Goal: Task Accomplishment & Management: Use online tool/utility

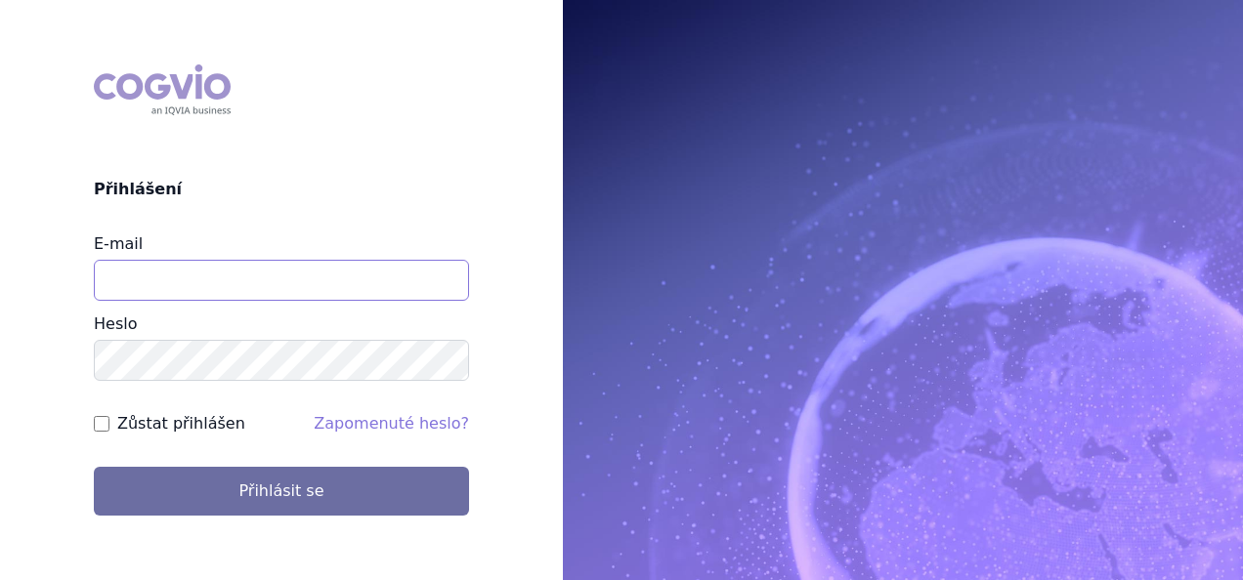
click at [306, 280] on input "E-mail" at bounding box center [281, 280] width 375 height 41
type input "[PERSON_NAME][EMAIL_ADDRESS][DOMAIN_NAME]"
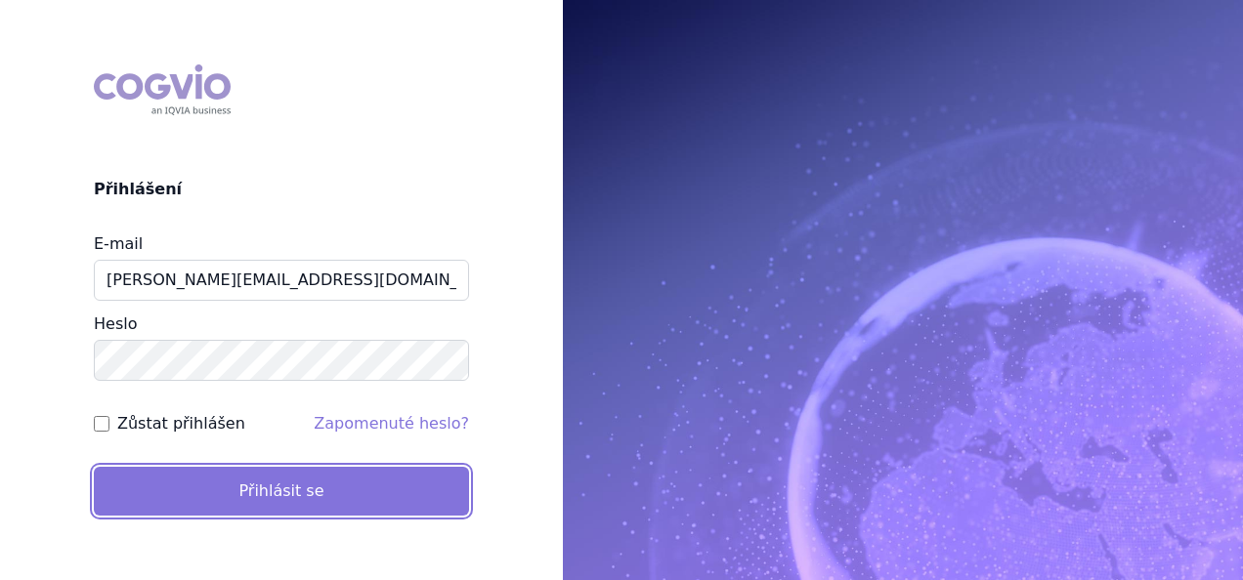
click at [267, 494] on button "Přihlásit se" at bounding box center [281, 491] width 375 height 49
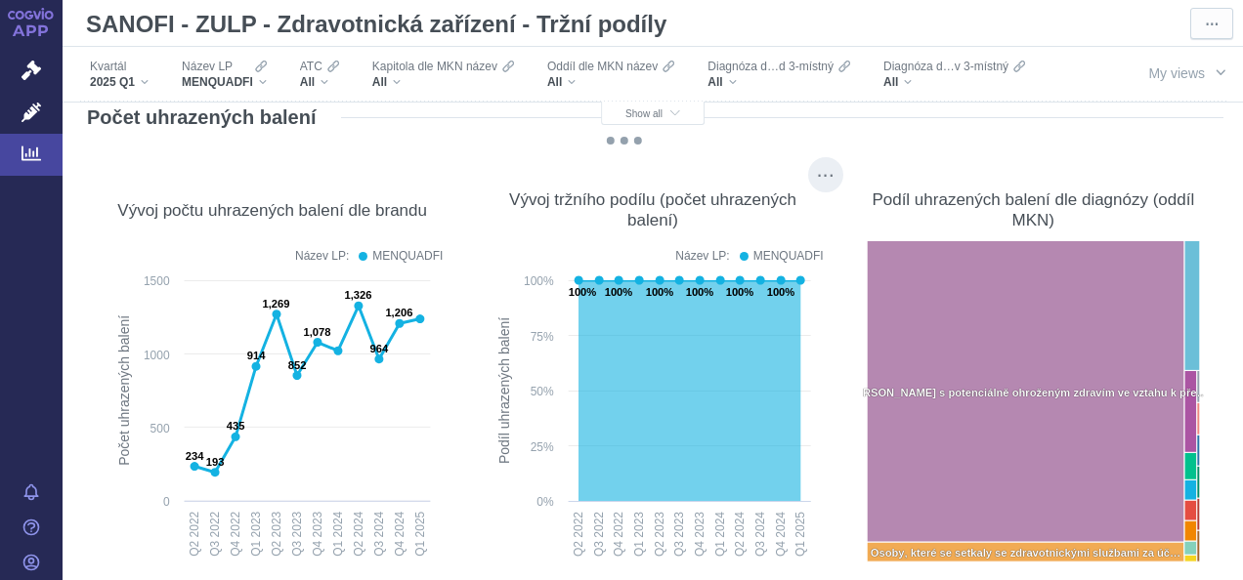
scroll to position [168, 0]
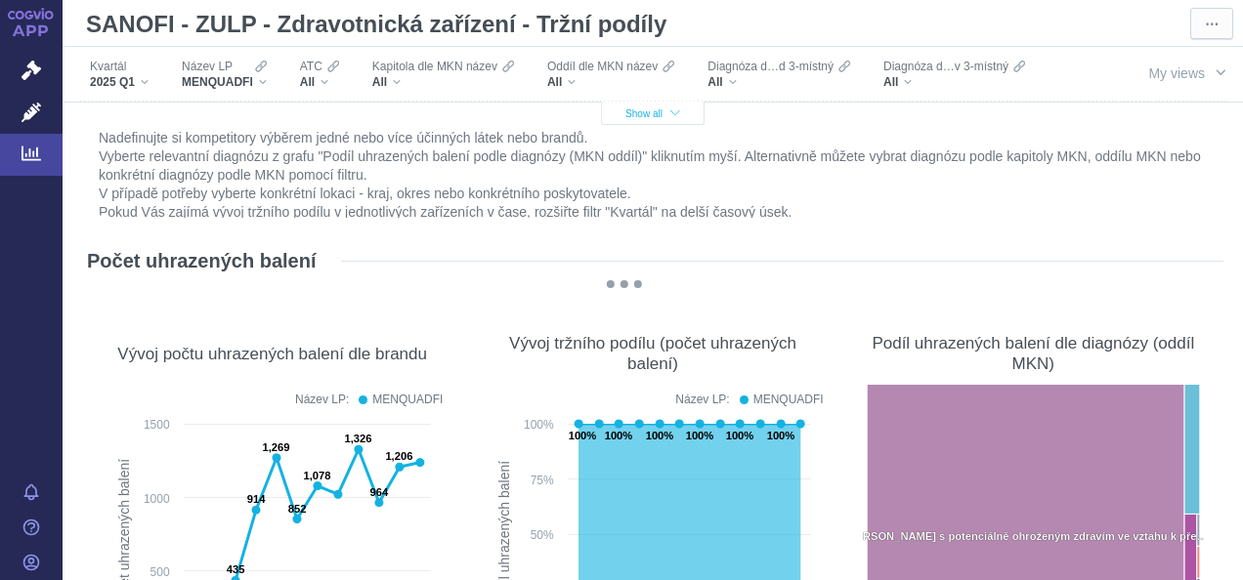
click at [673, 124] on button "Show all" at bounding box center [653, 113] width 104 height 23
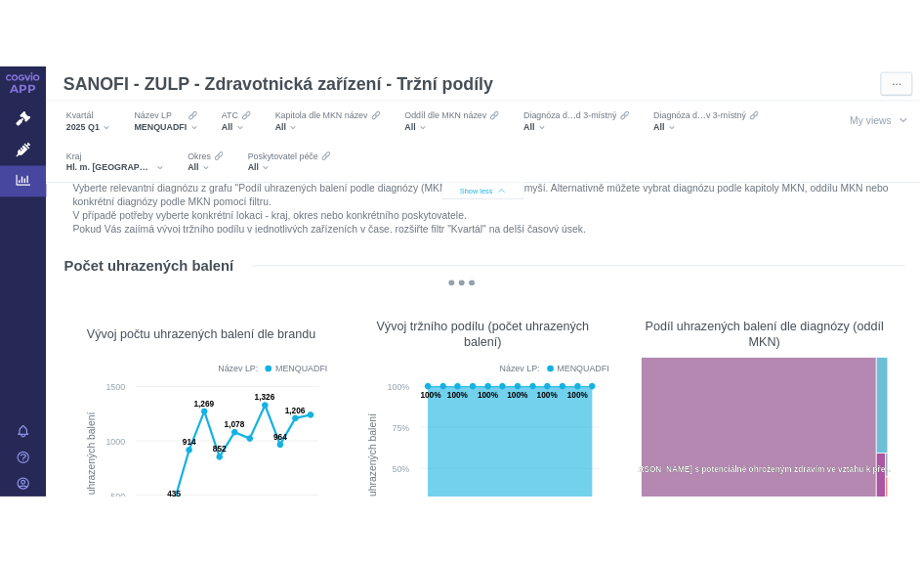
scroll to position [80, 0]
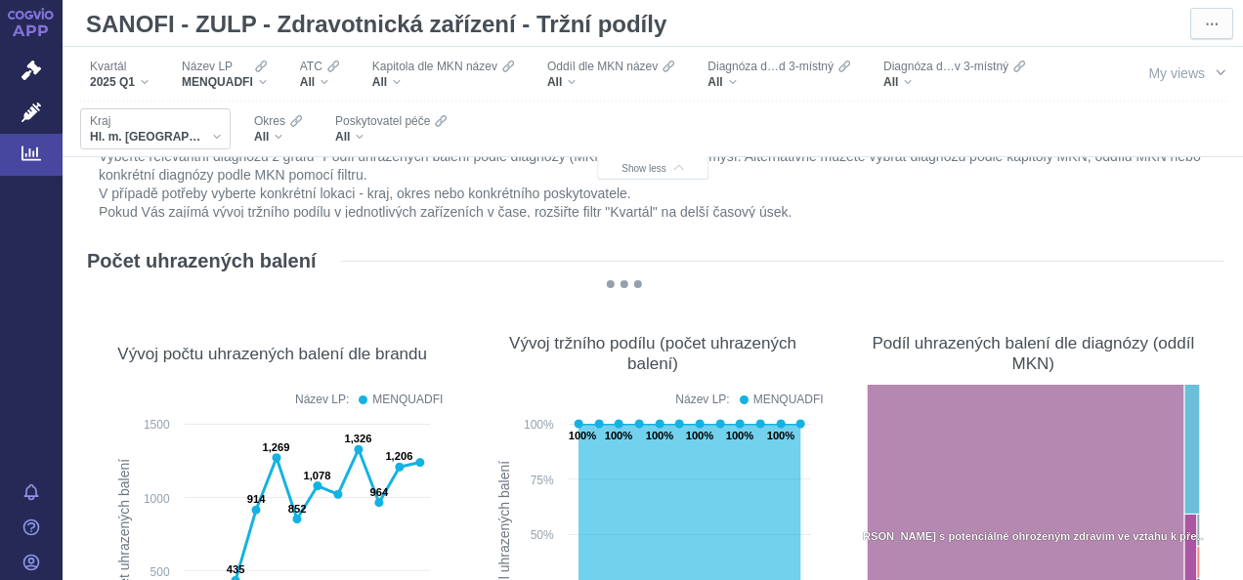
click at [144, 120] on div "Kraj" at bounding box center [155, 121] width 131 height 16
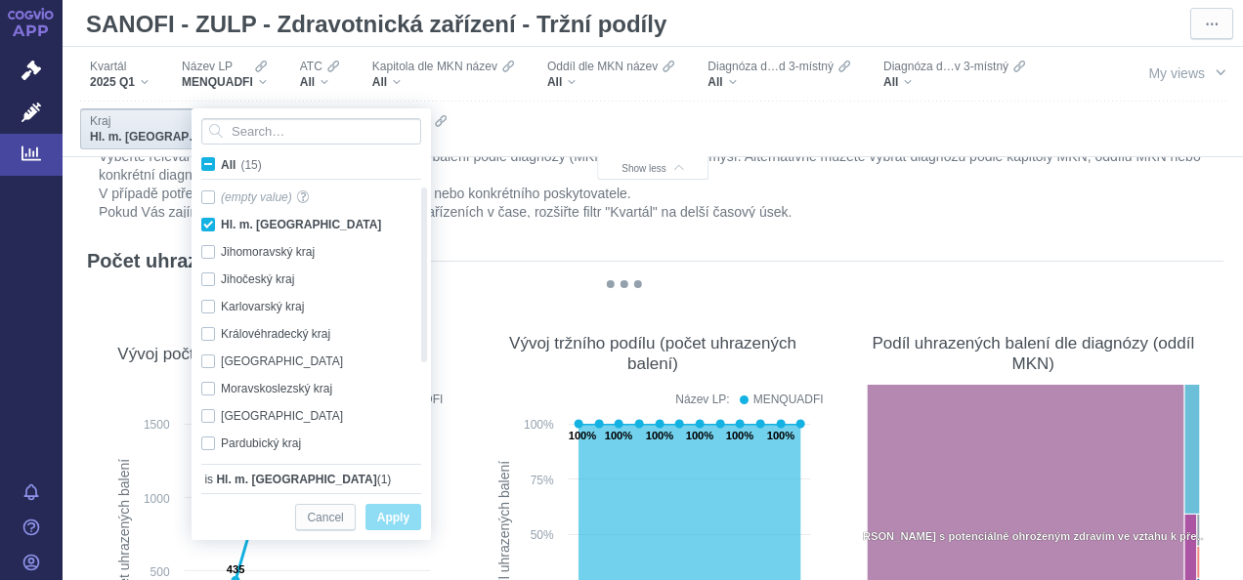
click at [221, 166] on span "All (15)" at bounding box center [241, 165] width 41 height 14
click at [221, 166] on input "All (15)" at bounding box center [227, 160] width 13 height 13
checkbox input "true"
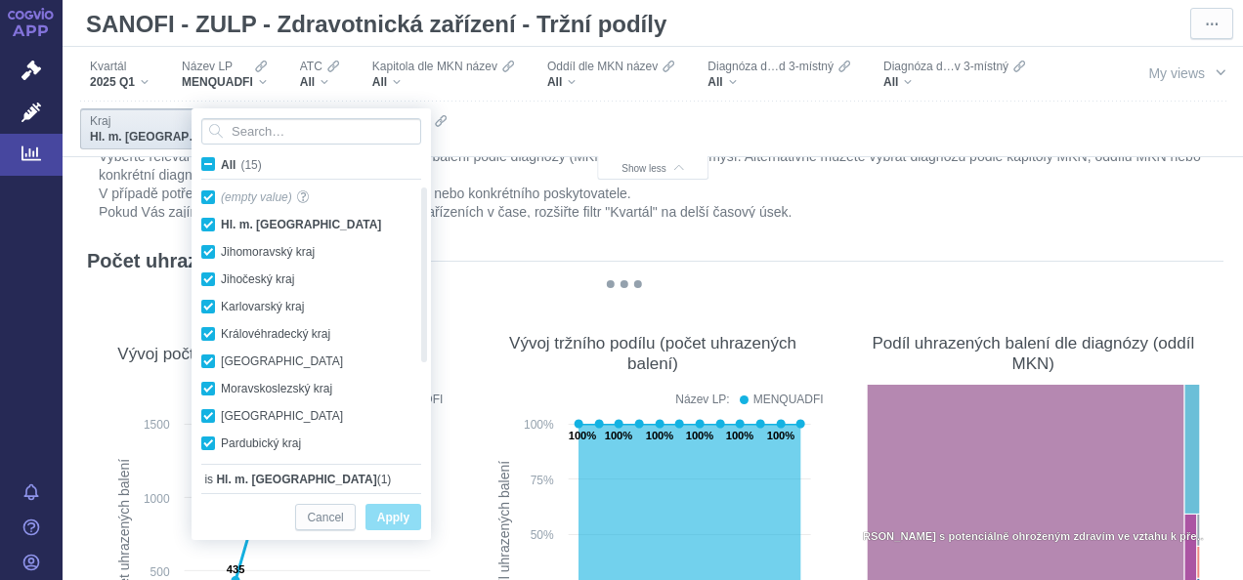
checkbox input "true"
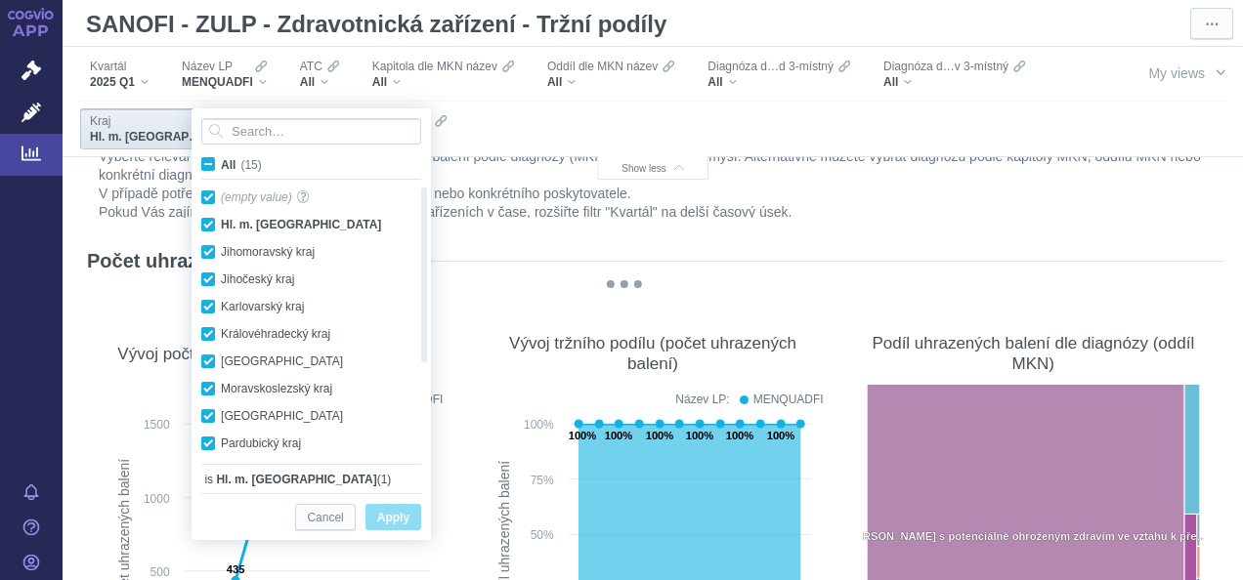
checkbox input "true"
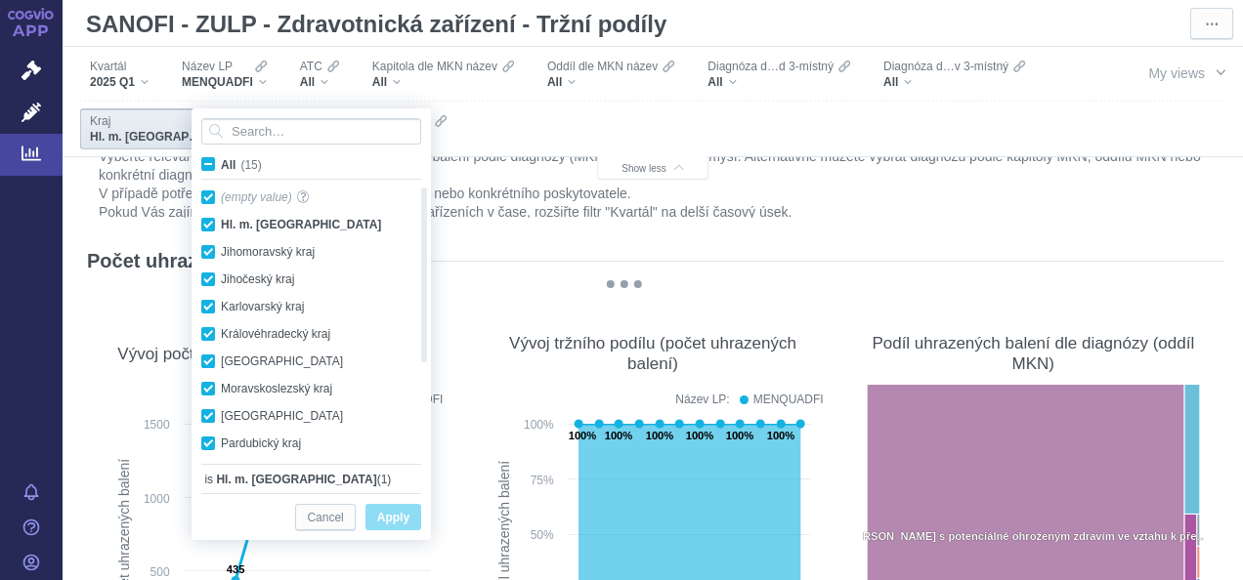
checkbox input "true"
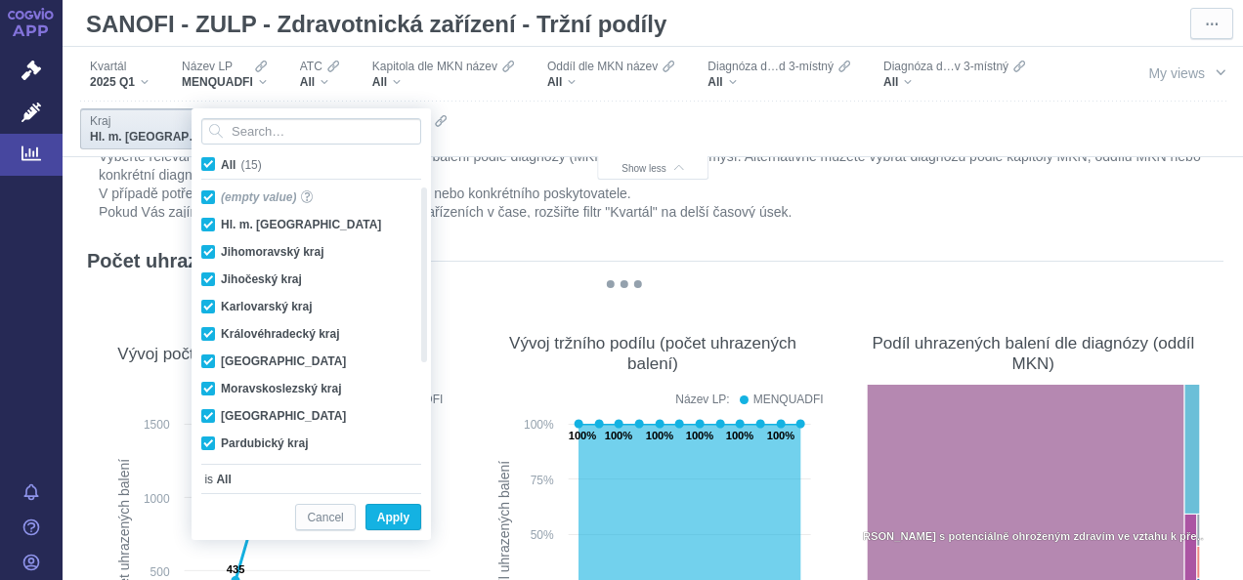
click at [549, 114] on div at bounding box center [774, 129] width 614 height 54
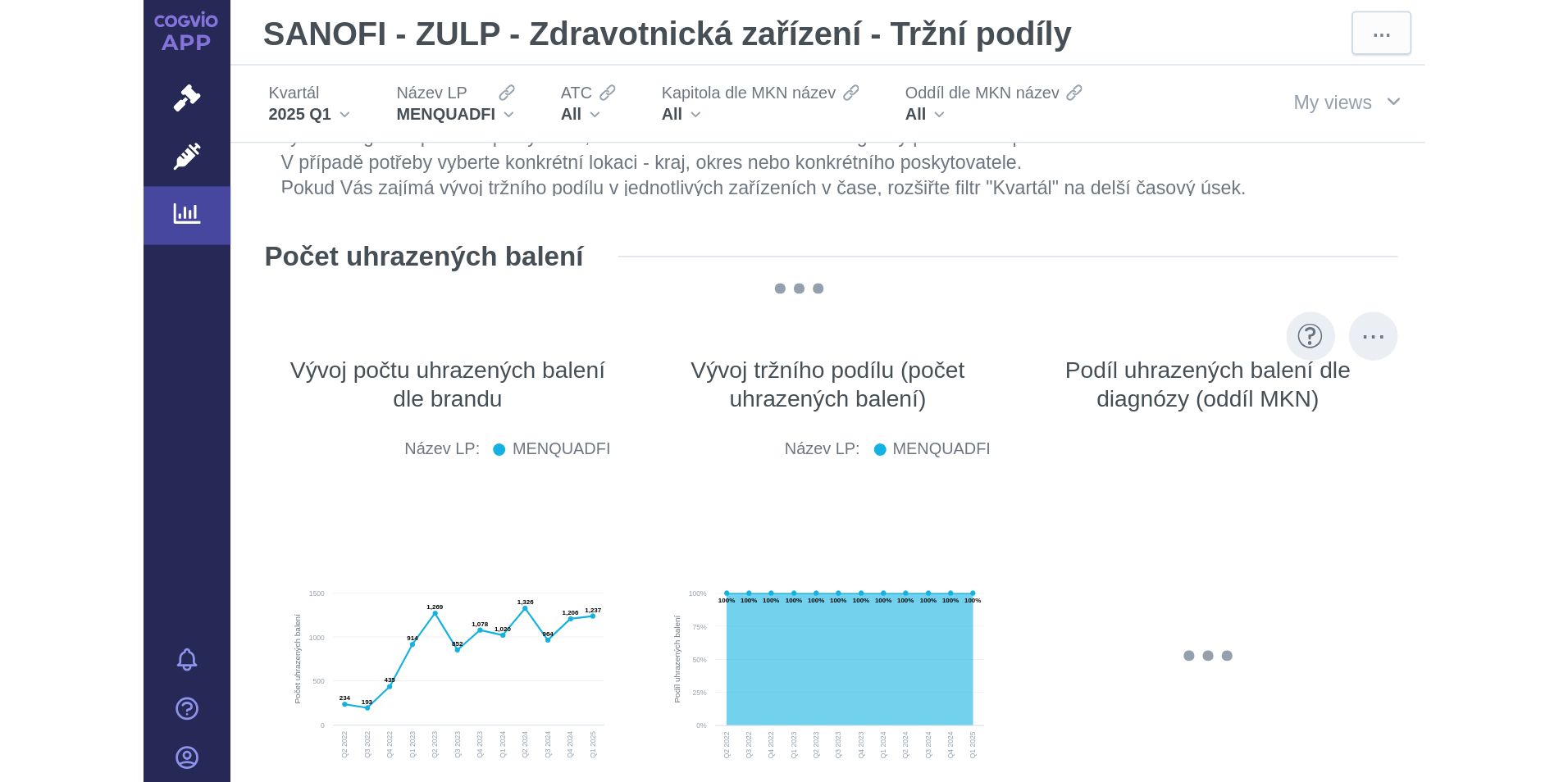
scroll to position [21, 0]
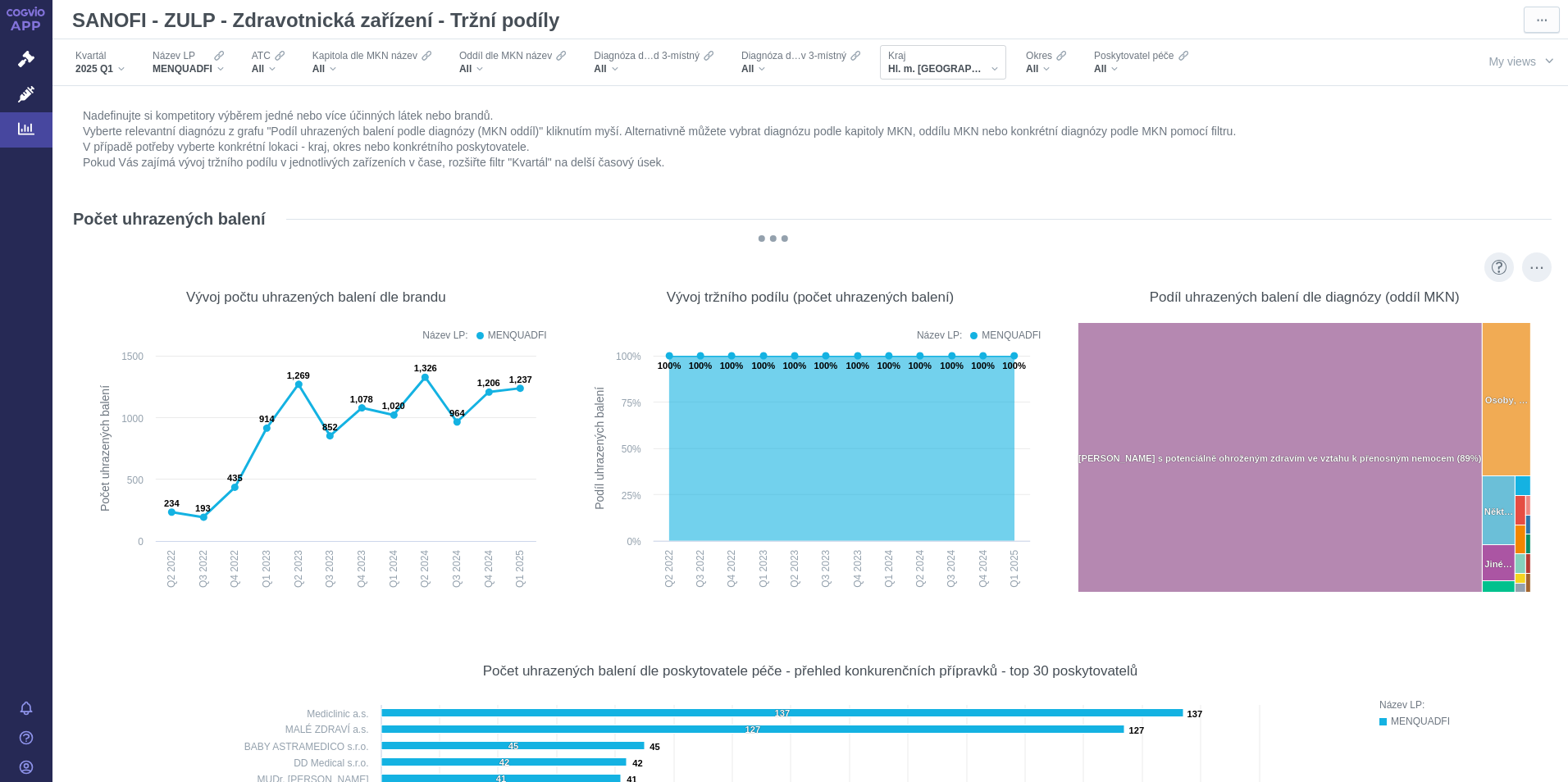
click at [944, 66] on span "Hl. m. [GEOGRAPHIC_DATA]" at bounding box center [937, 69] width 98 height 13
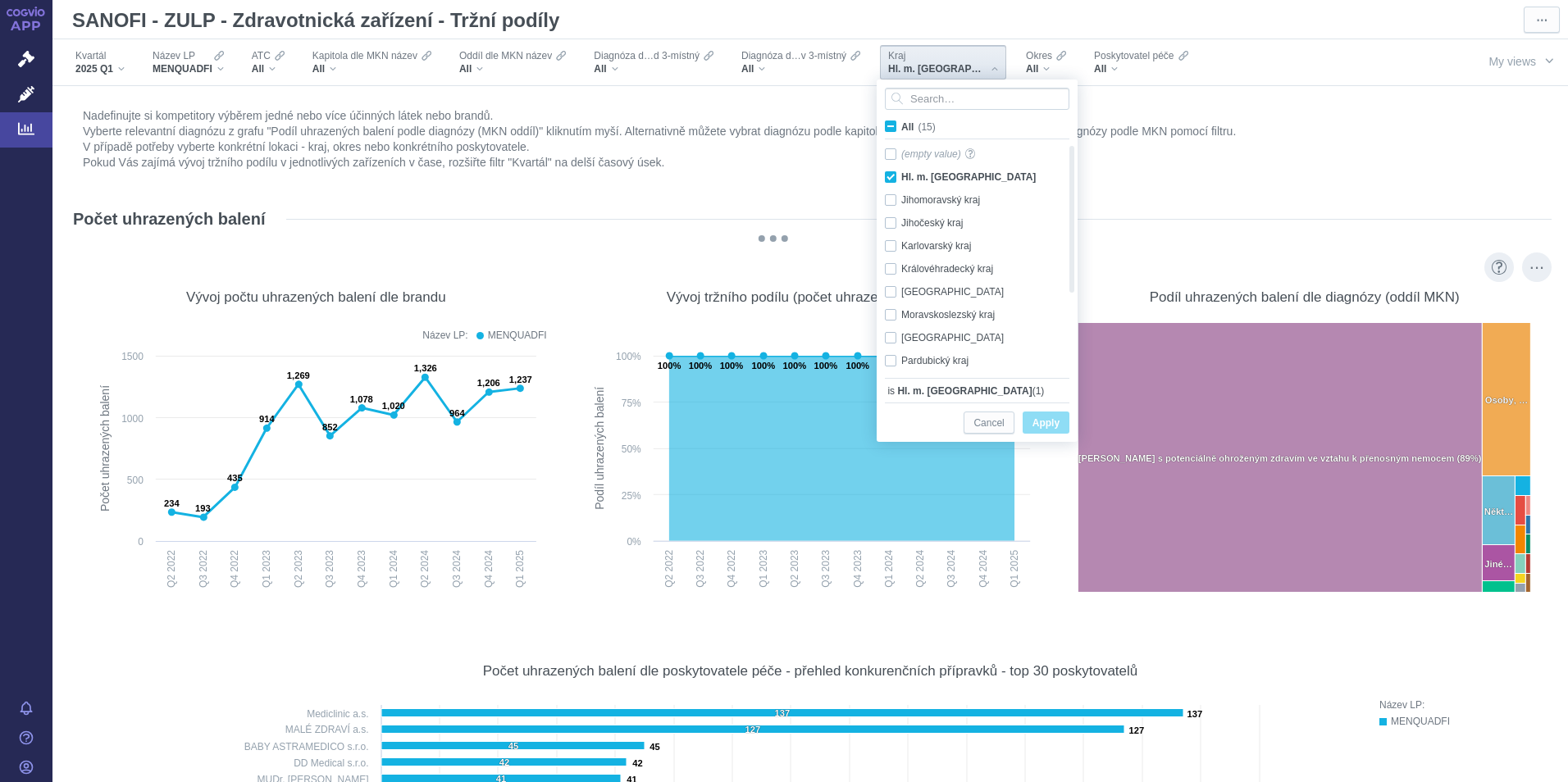
click at [924, 128] on span "(15)" at bounding box center [926, 128] width 18 height 12
click at [912, 128] on input "All (15)" at bounding box center [907, 123] width 11 height 11
checkbox input "true"
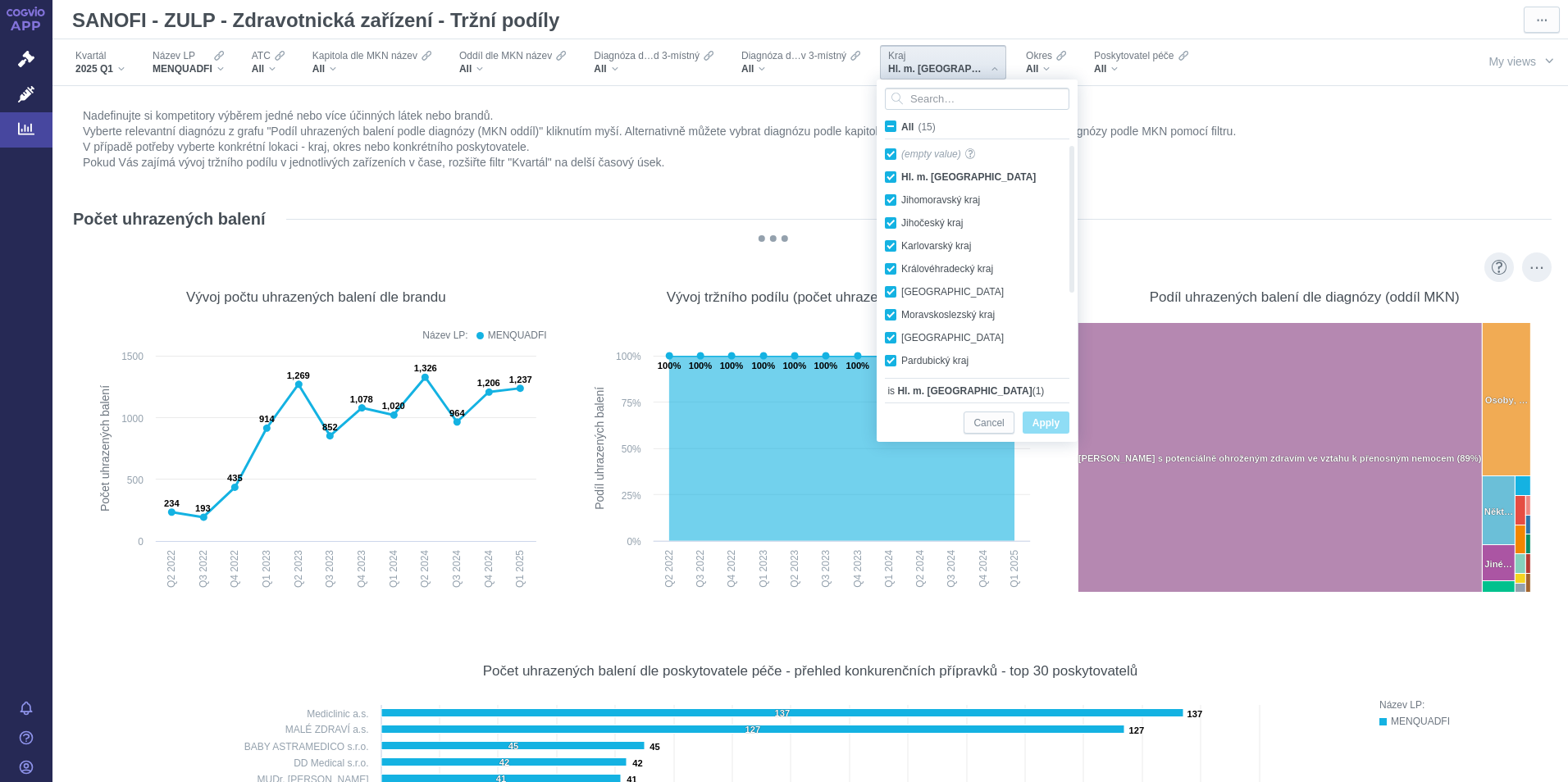
checkbox input "true"
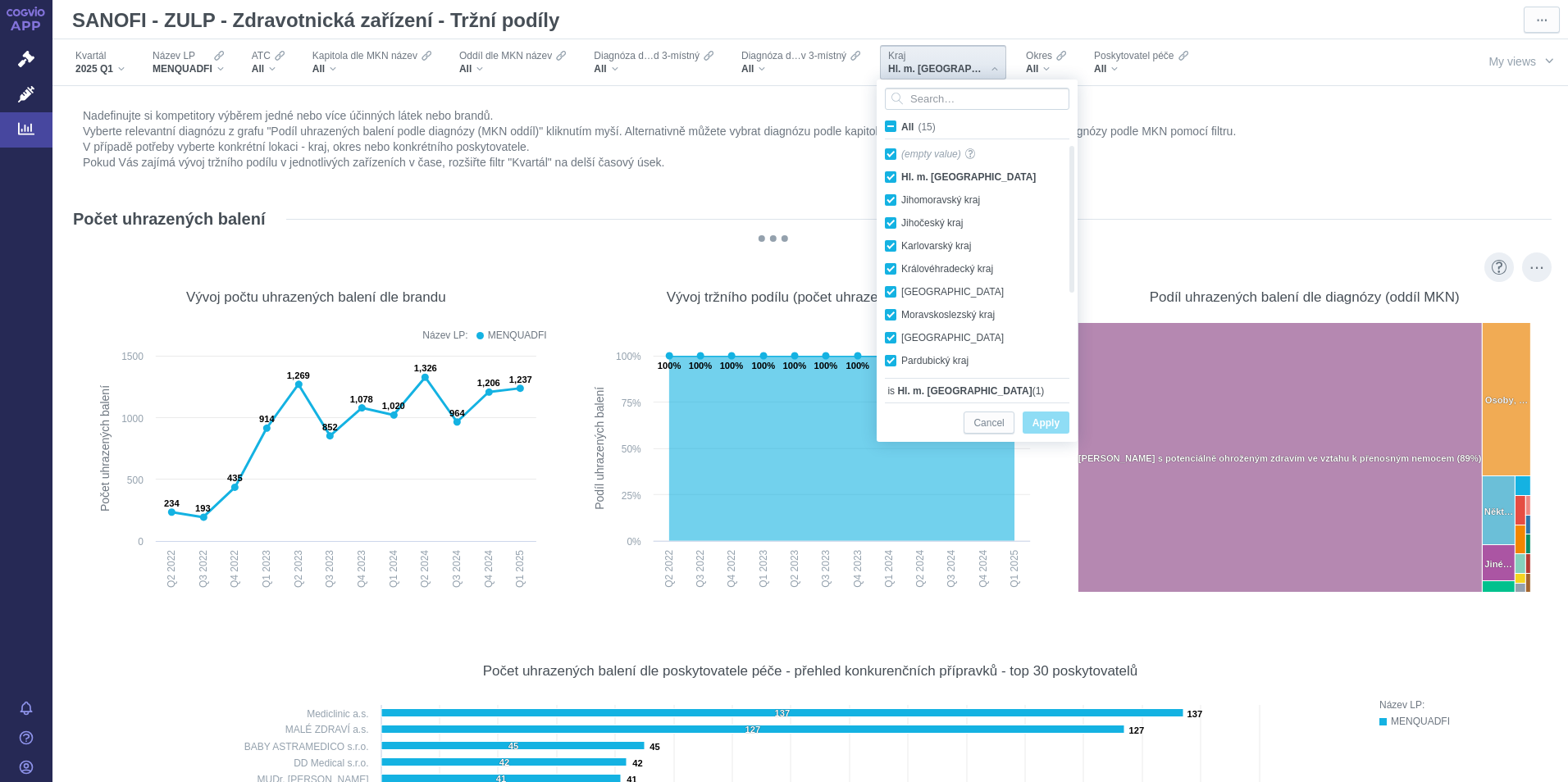
checkbox input "true"
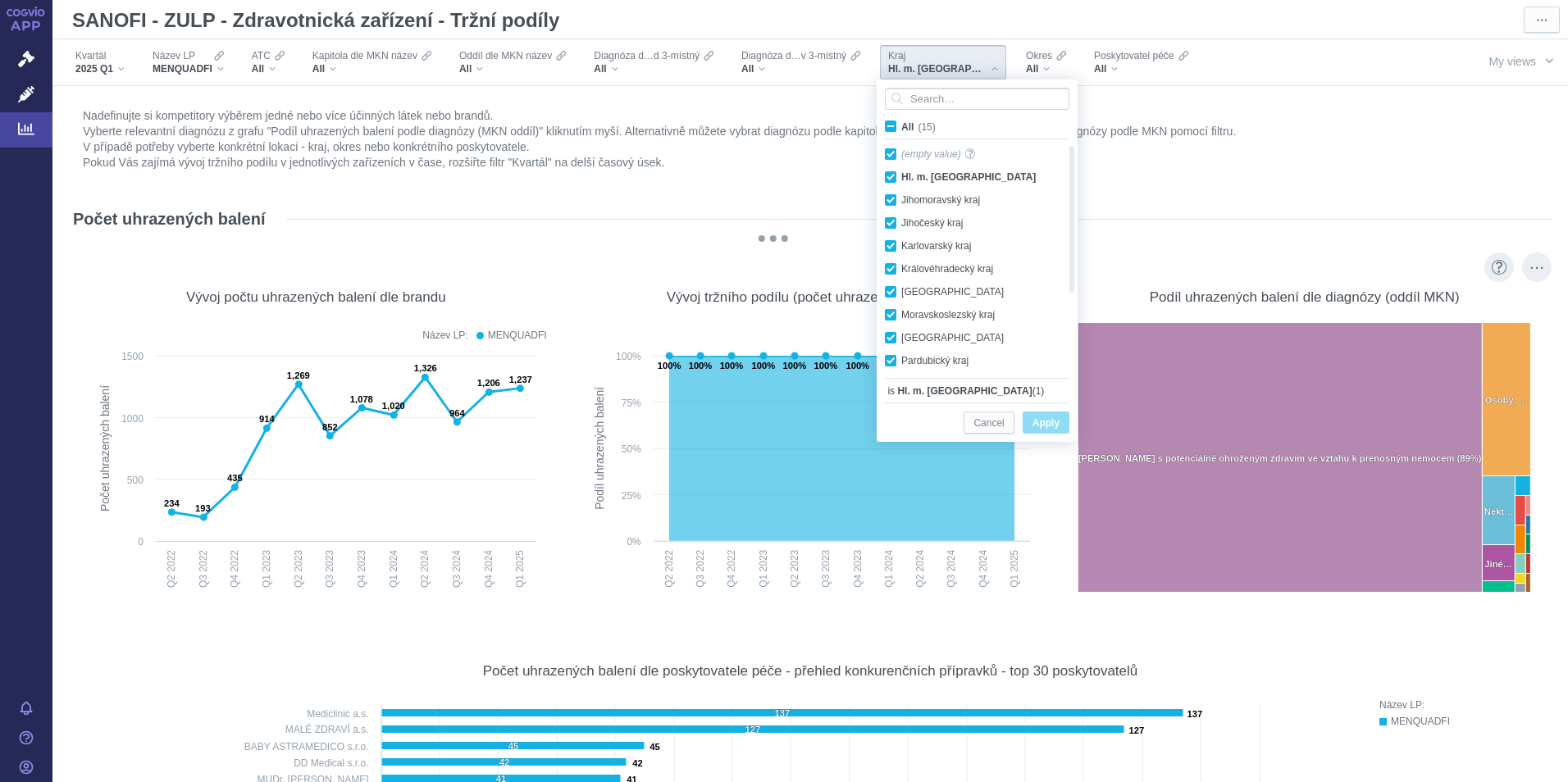
checkbox input "true"
click at [1043, 414] on span "Apply" at bounding box center [1046, 423] width 27 height 20
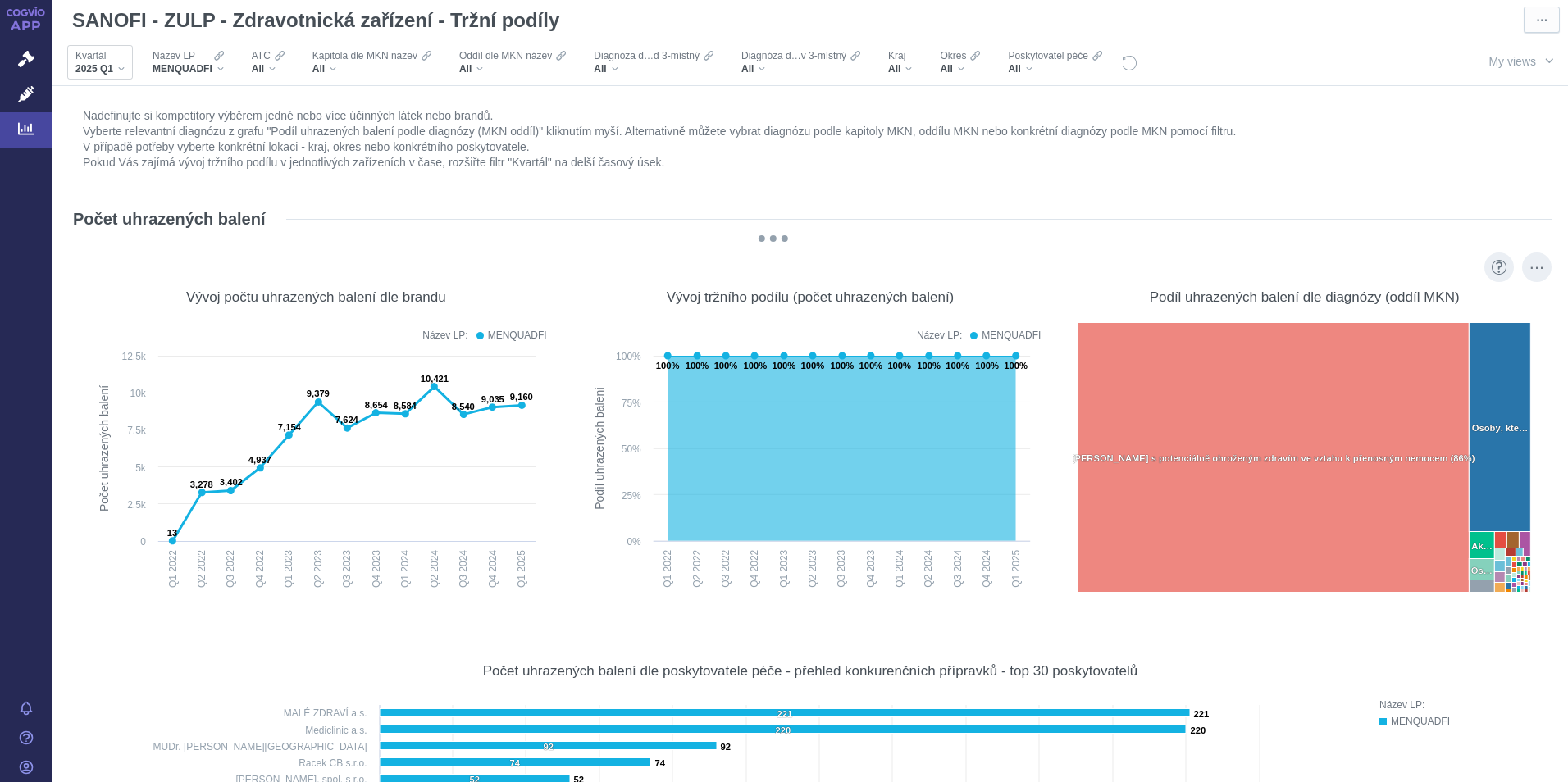
click at [123, 63] on div "2025 Q1" at bounding box center [100, 69] width 50 height 13
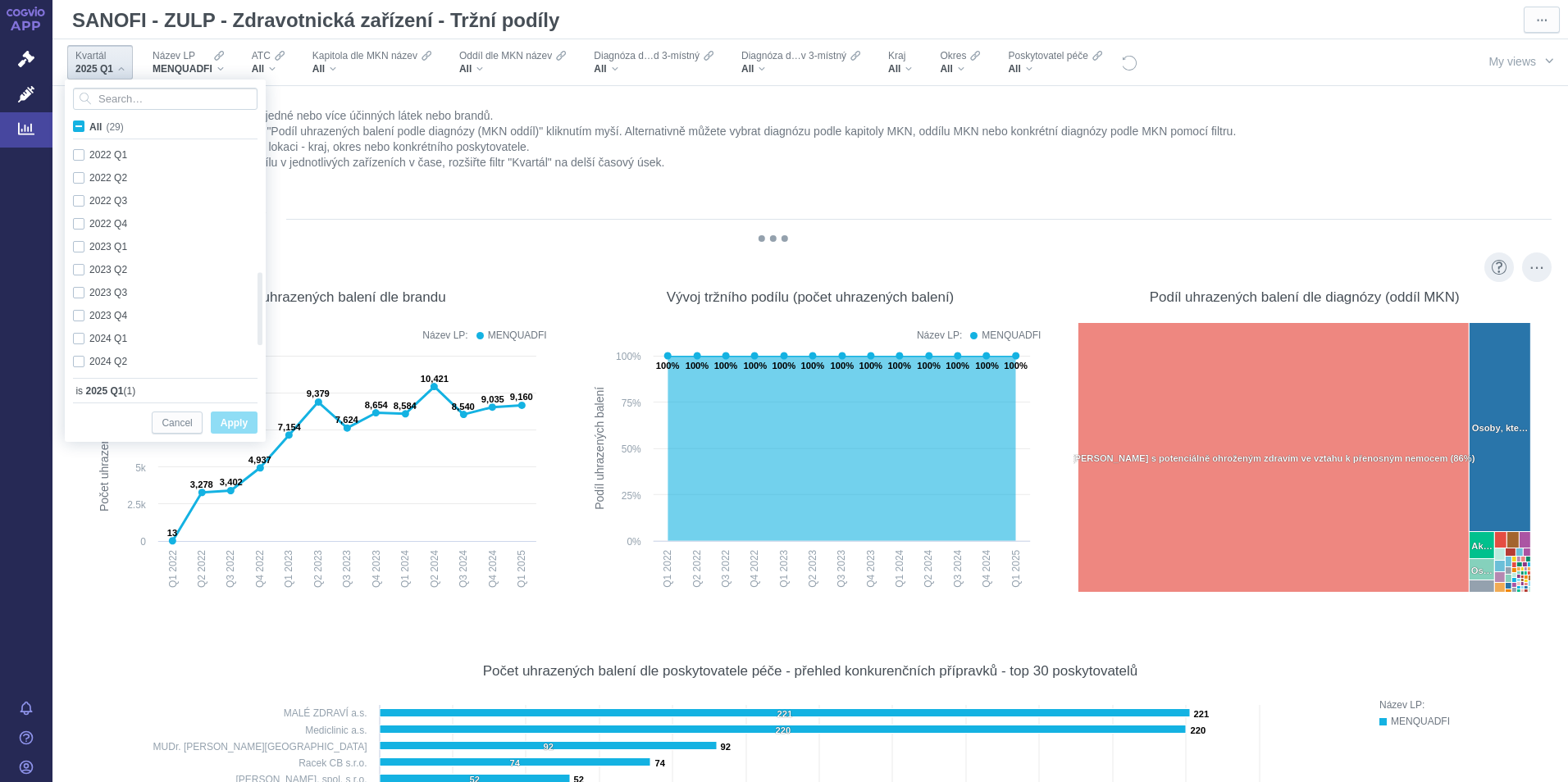
checkbox input "true"
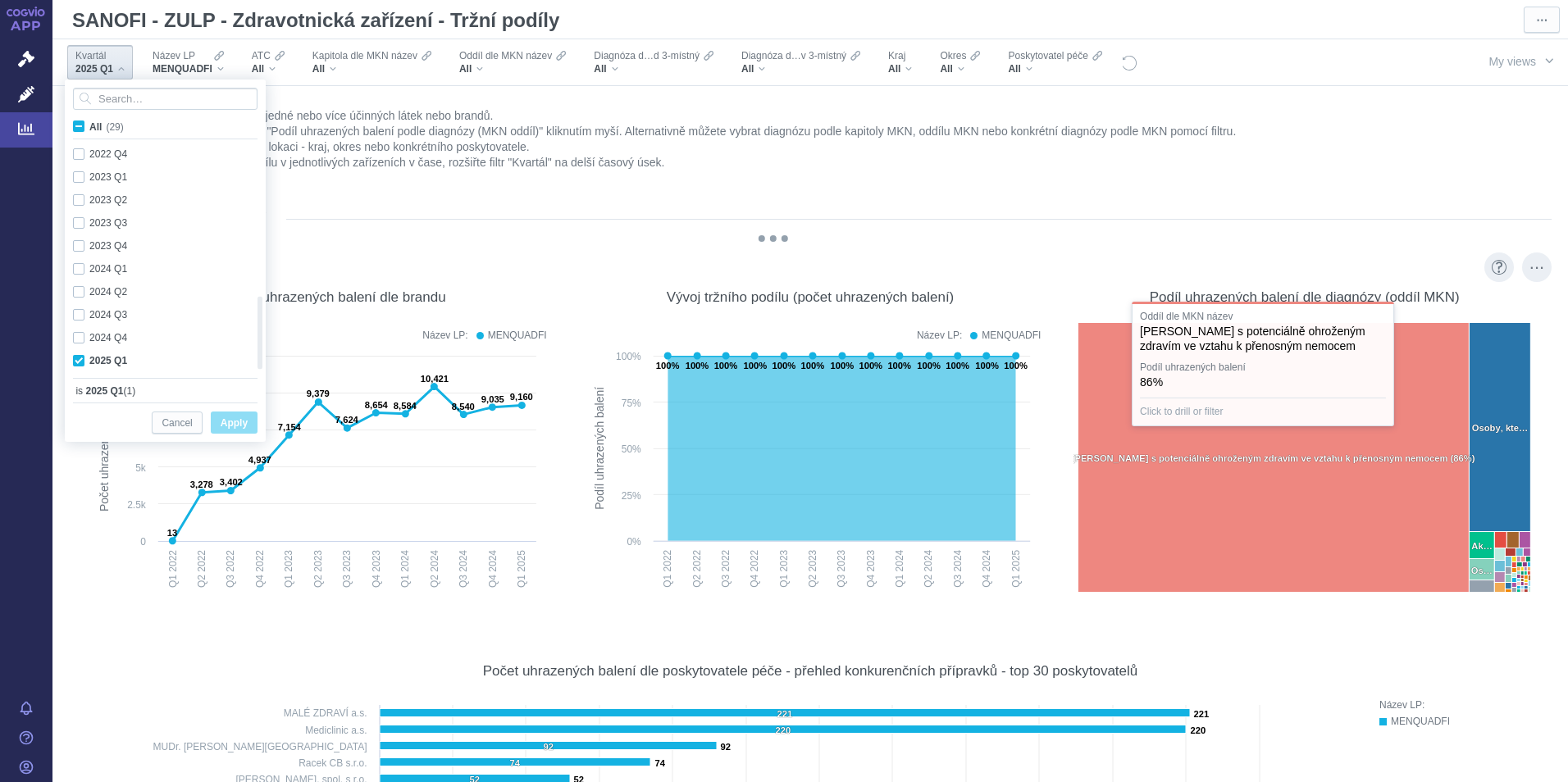
click at [878, 245] on div "@keyframes GDC-pop { 0%, 80%, 100% { transform: scale(0); } 40% { transform: sc…" at bounding box center [773, 242] width 1401 height 16
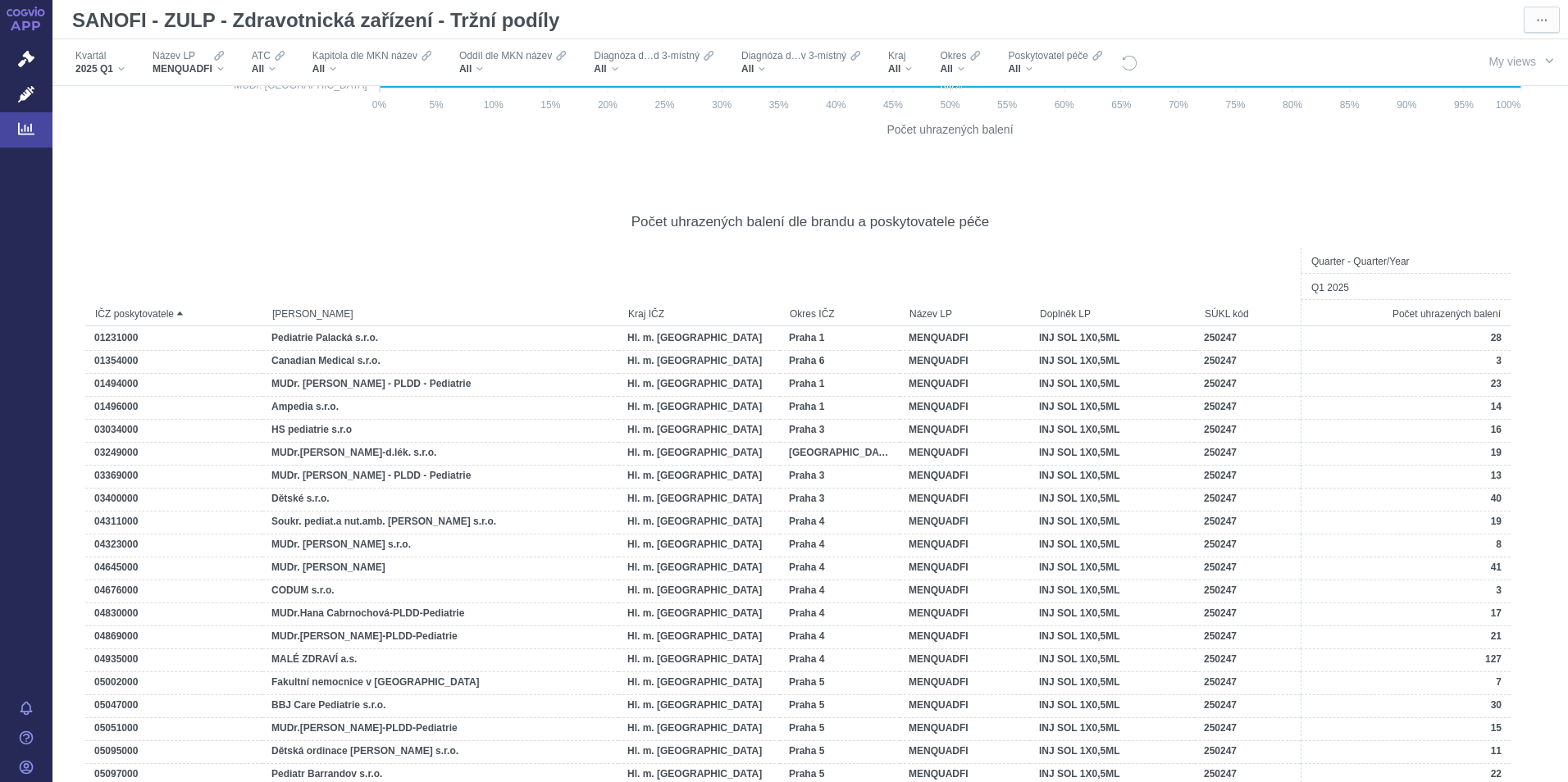
scroll to position [1796, 0]
click at [101, 62] on span "2025 Q1" at bounding box center [94, 69] width 38 height 13
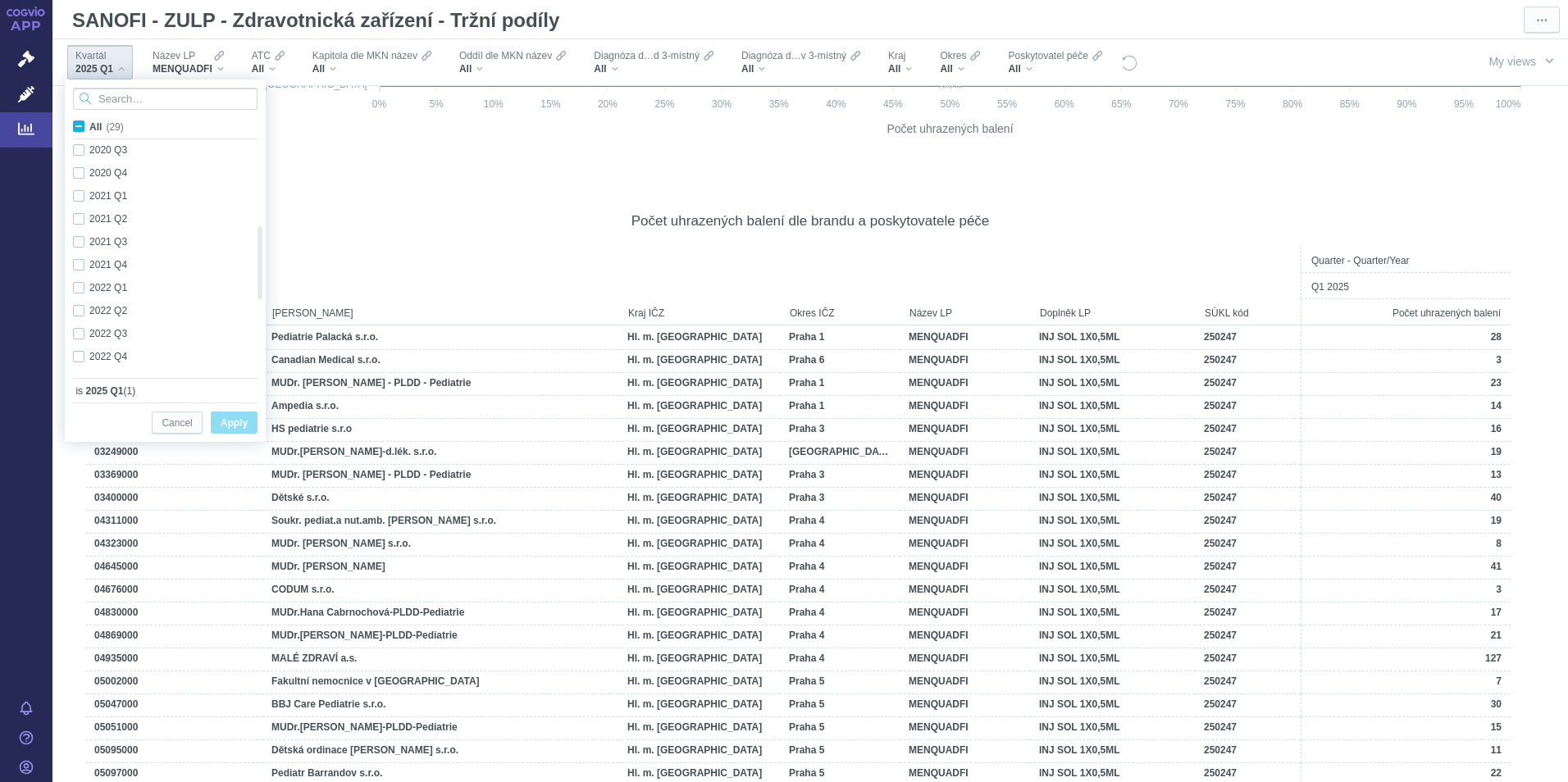
checkbox input "true"
click at [91, 338] on div "2024 Q4 Only" at bounding box center [159, 337] width 189 height 23
checkbox input "true"
click at [86, 316] on div "2024 Q3 Only" at bounding box center [159, 314] width 189 height 23
checkbox input "true"
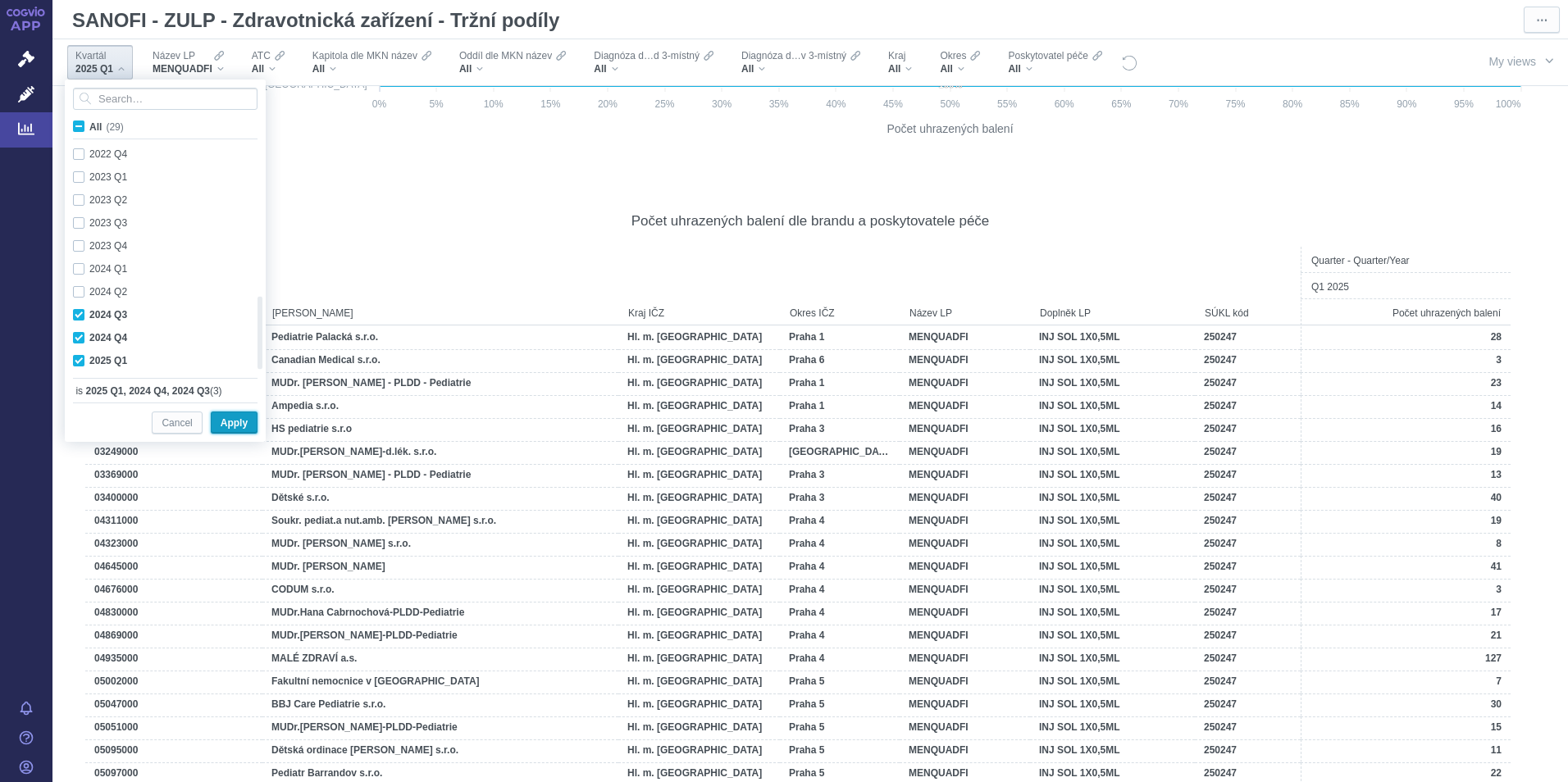
click at [237, 419] on span "Apply" at bounding box center [234, 423] width 27 height 20
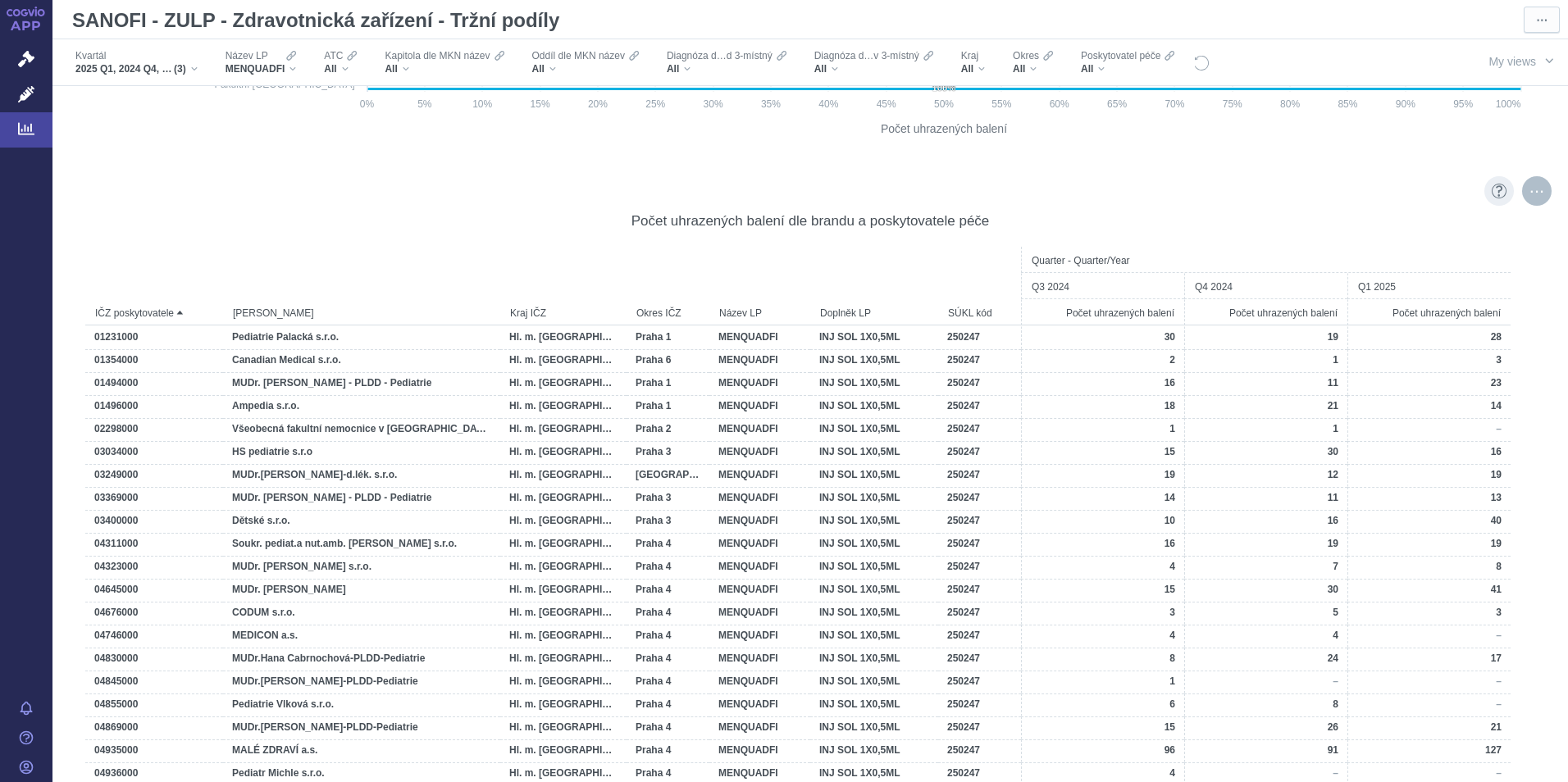
click at [1043, 196] on div "More actions" at bounding box center [1536, 190] width 29 height 29
click at [1043, 237] on div "Export" at bounding box center [1390, 228] width 204 height 26
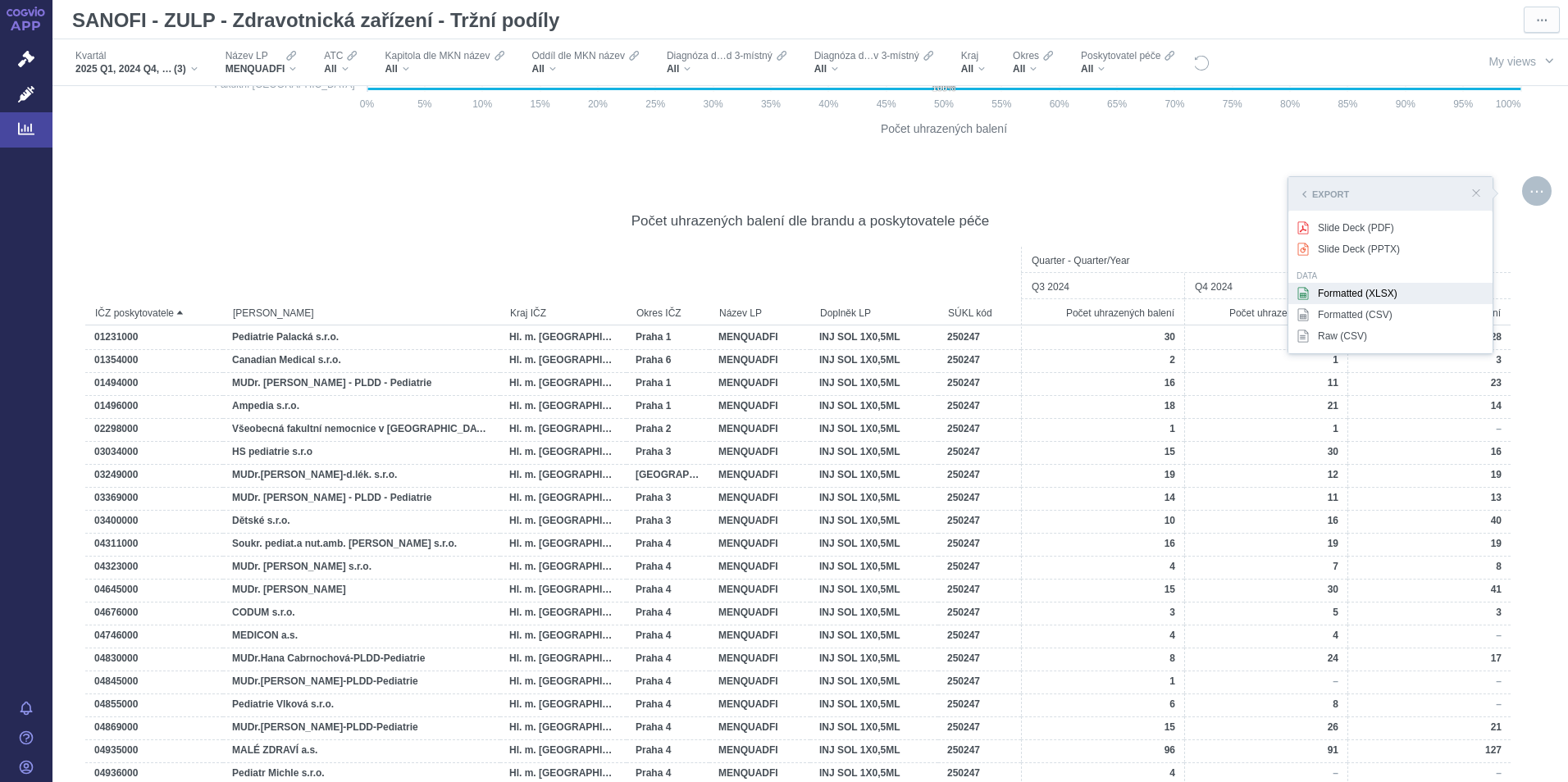
click at [1043, 289] on div "Formatted (XLSX)" at bounding box center [1390, 293] width 204 height 21
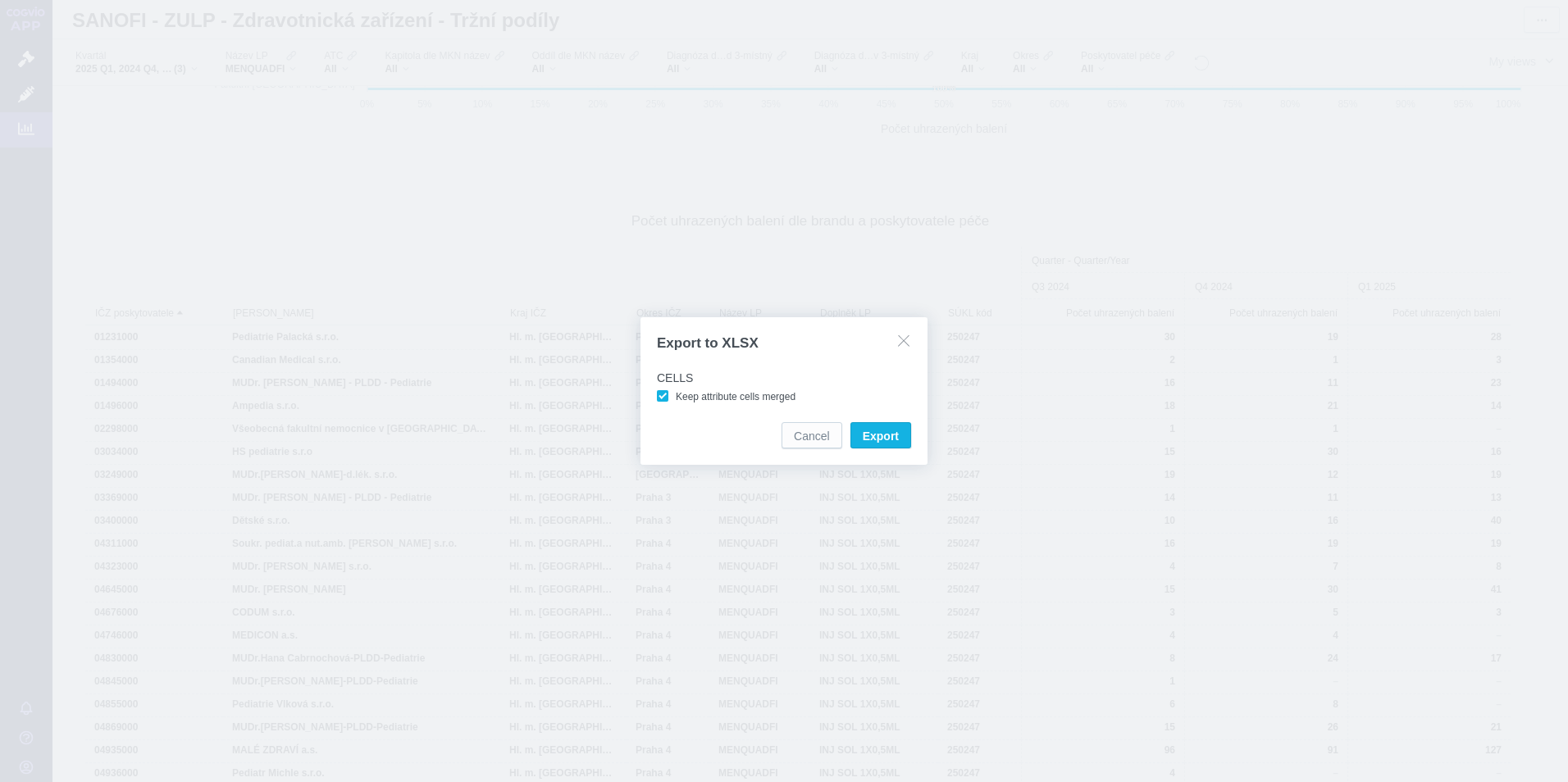
click at [667, 402] on label "Keep attribute cells merged" at bounding box center [729, 396] width 149 height 17
click at [673, 399] on input "Keep attribute cells merged" at bounding box center [678, 393] width 11 height 11
checkbox input "false"
click at [874, 436] on span "Export" at bounding box center [881, 436] width 36 height 17
